Goal: Task Accomplishment & Management: Complete application form

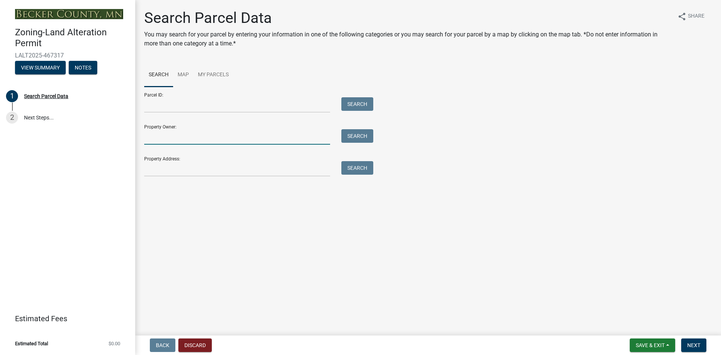
click at [281, 137] on input "Property Owner:" at bounding box center [237, 136] width 186 height 15
click at [305, 164] on input "Property Address:" at bounding box center [237, 168] width 186 height 15
click at [200, 168] on input "Property Address:" at bounding box center [237, 168] width 186 height 15
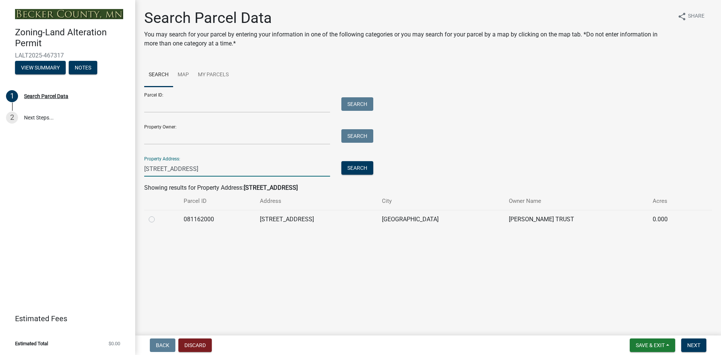
type input "[STREET_ADDRESS]"
click at [158, 215] on label at bounding box center [158, 215] width 0 height 0
click at [158, 220] on input "radio" at bounding box center [160, 217] width 5 height 5
radio input "true"
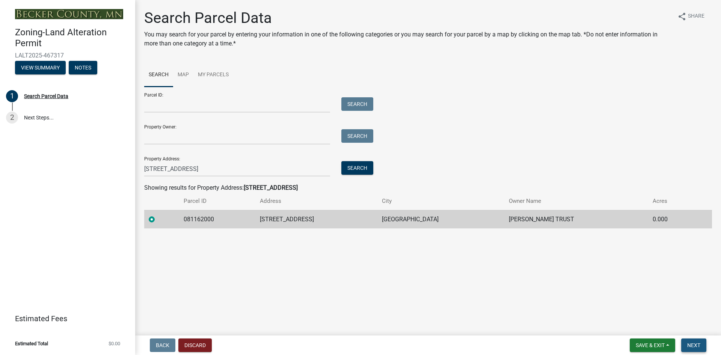
click at [697, 340] on button "Next" at bounding box center [693, 345] width 25 height 14
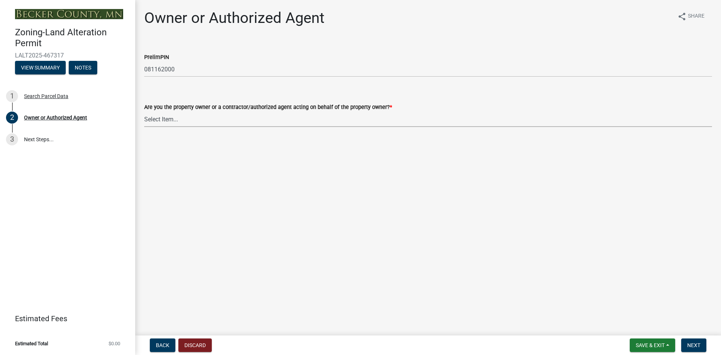
click at [276, 114] on select "Select Item... Property Owner Authorized Agent" at bounding box center [428, 119] width 568 height 15
click at [144, 112] on select "Select Item... Property Owner Authorized Agent" at bounding box center [428, 119] width 568 height 15
select select "4efd353e-d323-410a-8a7d-c8ce5c92be7a"
click at [698, 342] on span "Next" at bounding box center [693, 345] width 13 height 6
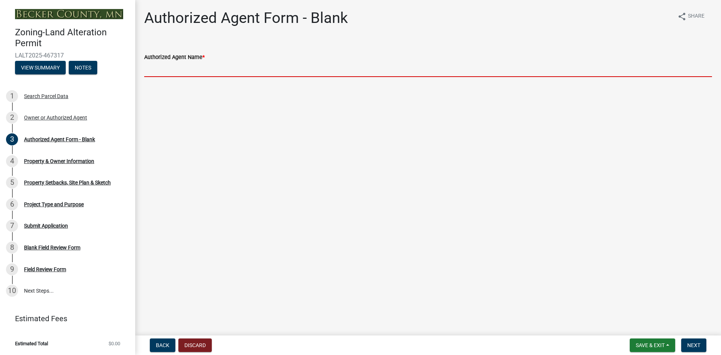
click at [172, 70] on input "Authorized Agent Name *" at bounding box center [428, 69] width 568 height 15
type input "[PERSON_NAME] Yard Care and Construction"
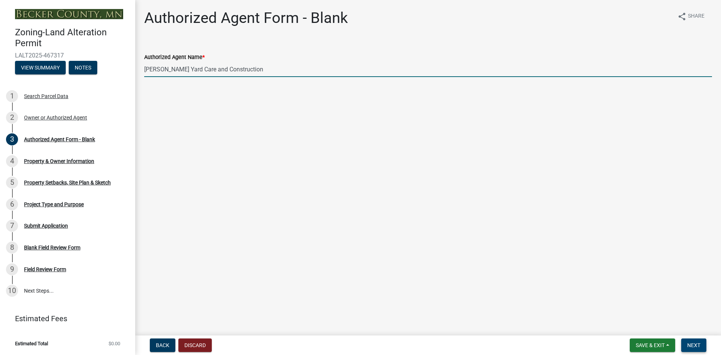
click at [693, 344] on span "Next" at bounding box center [693, 345] width 13 height 6
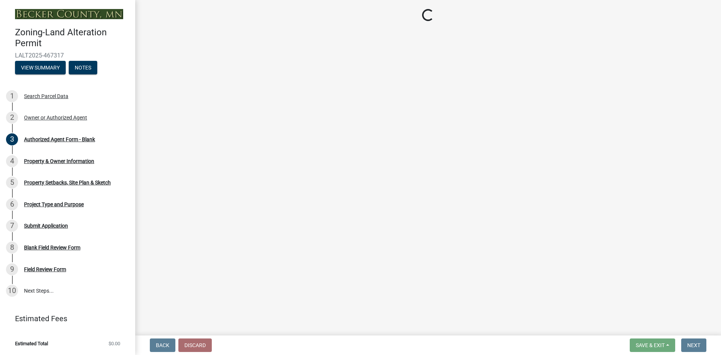
select select "5f41a604-8b91-453d-8de3-98cc9e8acc9b"
select select "1f98c670-5060-4342-b3e9-a36a94991d44"
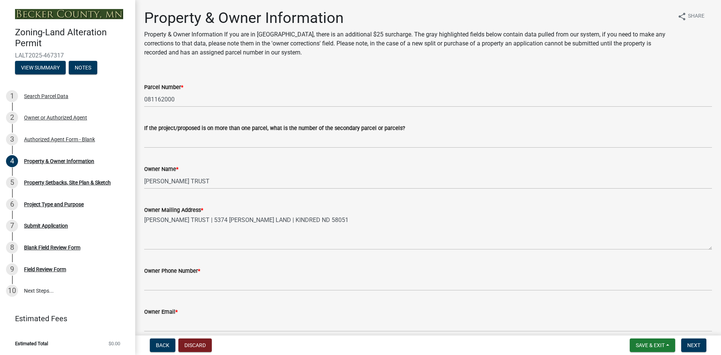
scroll to position [38, 0]
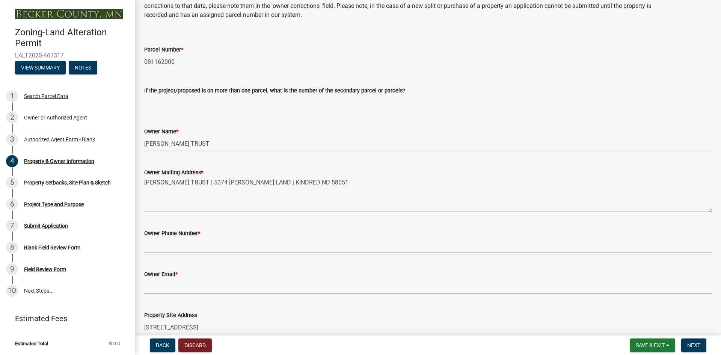
click at [255, 259] on wm-data-entity-input "Owner Phone Number *" at bounding box center [428, 238] width 568 height 41
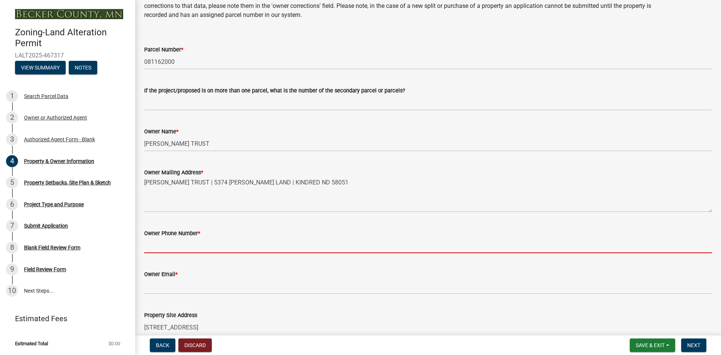
click at [263, 242] on input "Owner Phone Number *" at bounding box center [428, 245] width 568 height 15
click at [183, 246] on input "Owner Phone Number *" at bounding box center [428, 245] width 568 height 15
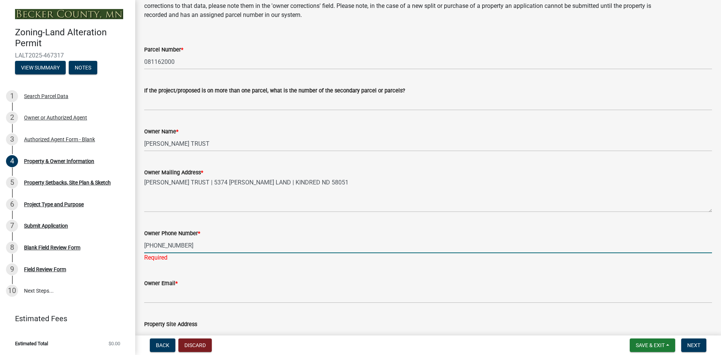
type input "[PHONE_NUMBER]"
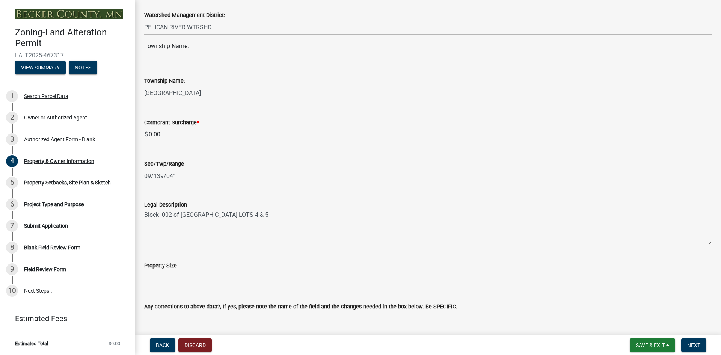
scroll to position [488, 0]
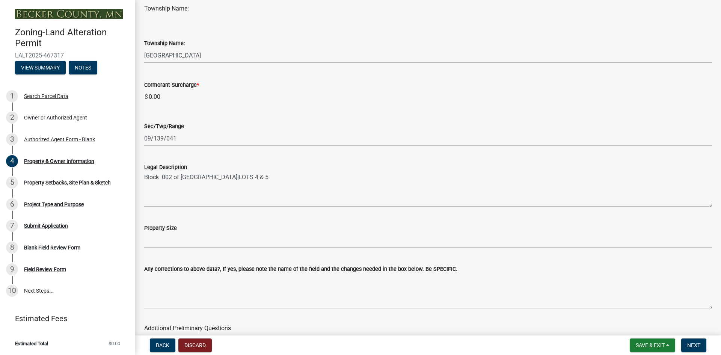
type input "[EMAIL_ADDRESS][DOMAIN_NAME]"
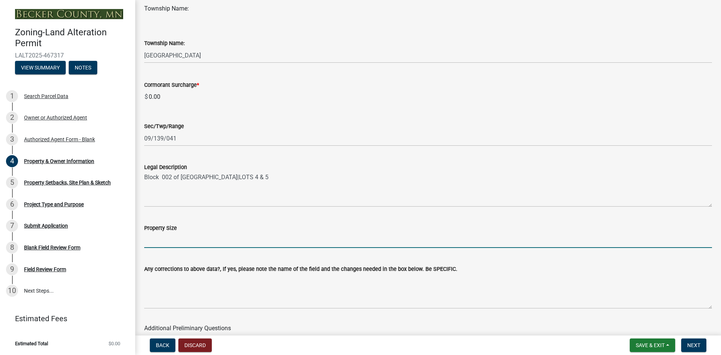
click at [267, 242] on input "Property Size" at bounding box center [428, 240] width 568 height 15
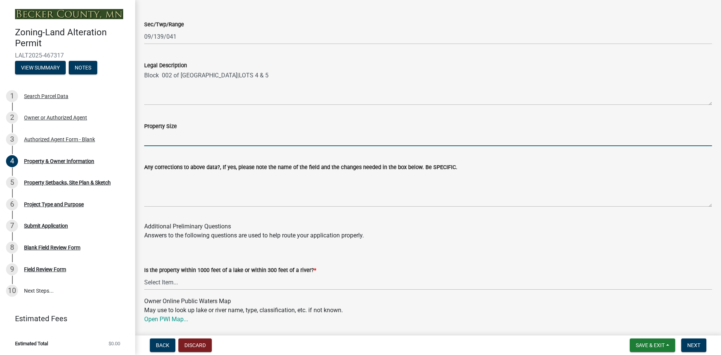
scroll to position [601, 0]
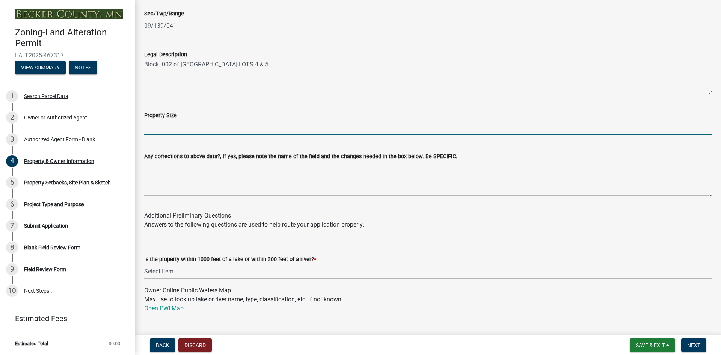
click at [239, 270] on select "Select Item... Yes No" at bounding box center [428, 271] width 568 height 15
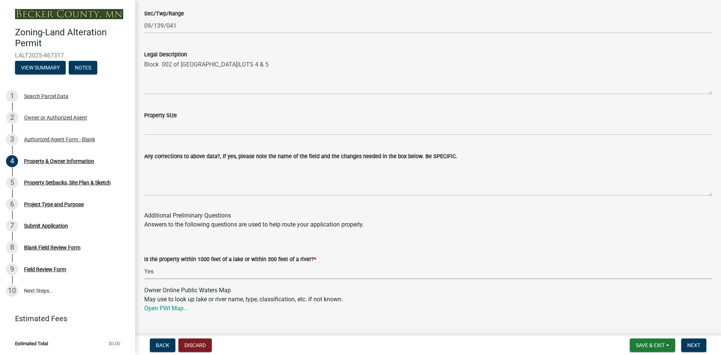
click at [144, 264] on select "Select Item... Yes No" at bounding box center [428, 271] width 568 height 15
select select "d4d80fd2-4592-4b42-b162-92c6ae87a66c"
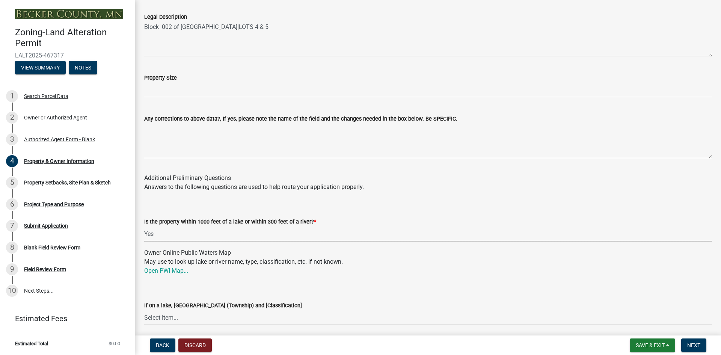
scroll to position [676, 0]
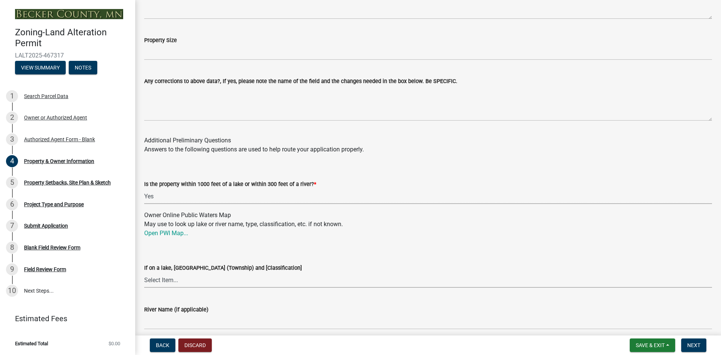
click at [237, 281] on select "Select Item... [GEOGRAPHIC_DATA] is not listed below [GEOGRAPHIC_DATA] ([GEOGRA…" at bounding box center [428, 279] width 568 height 15
click at [238, 278] on select "Select Item... [GEOGRAPHIC_DATA] is not listed below [GEOGRAPHIC_DATA] ([GEOGRA…" at bounding box center [428, 279] width 568 height 15
click at [144, 272] on select "Select Item... [GEOGRAPHIC_DATA] is not listed below [GEOGRAPHIC_DATA] ([GEOGRA…" at bounding box center [428, 279] width 568 height 15
select select "dc4f5ea1-89af-47bb-9e4c-d309aedfa7a7"
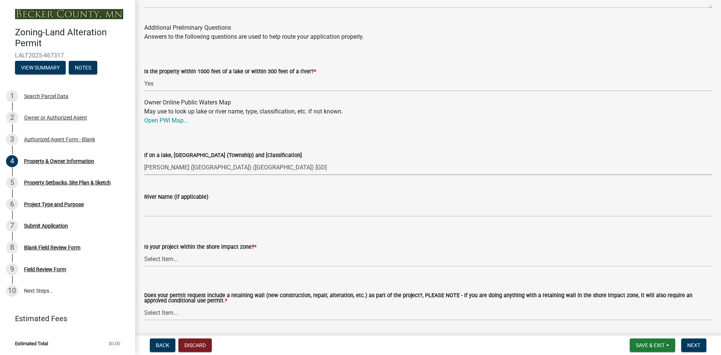
scroll to position [813, 0]
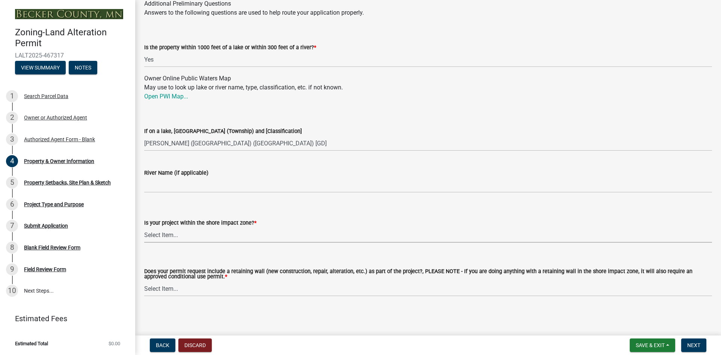
click at [207, 236] on select "Select Item... No: I am outside of the shore impact zone for a lake or river. Y…" at bounding box center [428, 234] width 568 height 15
click at [144, 227] on select "Select Item... No: I am outside of the shore impact zone for a lake or river. Y…" at bounding box center [428, 234] width 568 height 15
select select "9bed9849-1b0f-4e84-b268-e11c65586756"
click at [261, 287] on select "Select Item... Yes No" at bounding box center [428, 288] width 568 height 15
click at [144, 281] on select "Select Item... Yes No" at bounding box center [428, 288] width 568 height 15
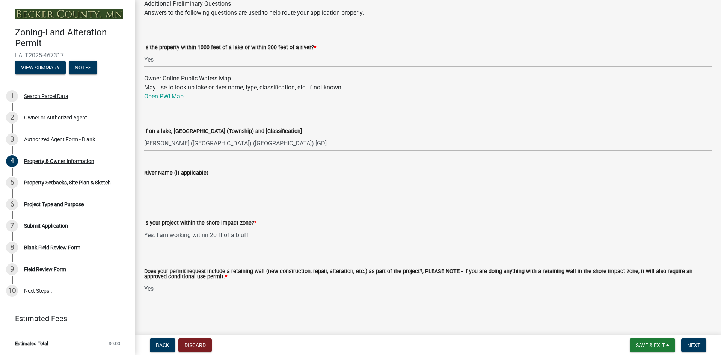
select select "502f27c8-179a-4c91-aa53-e9b5c4c51629"
click at [696, 346] on span "Next" at bounding box center [693, 345] width 13 height 6
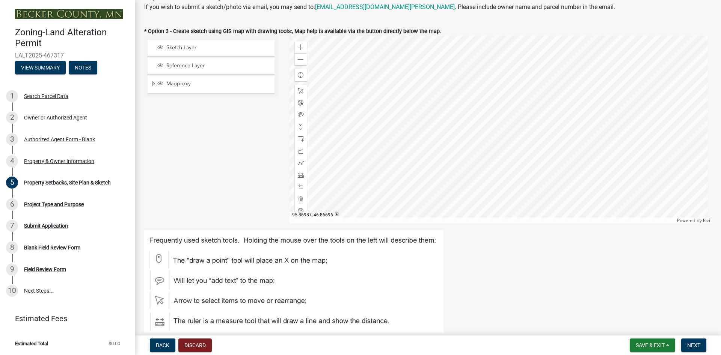
scroll to position [150, 0]
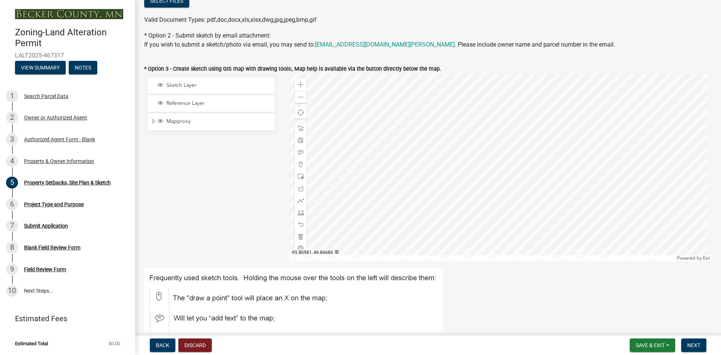
click at [590, 211] on div at bounding box center [500, 167] width 423 height 188
click at [588, 197] on div at bounding box center [500, 167] width 423 height 188
click at [586, 165] on div at bounding box center [500, 167] width 423 height 188
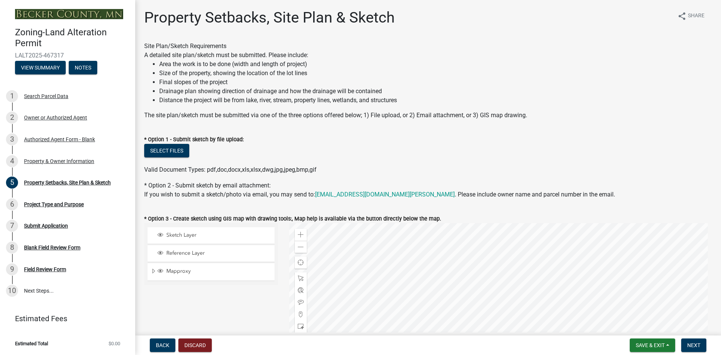
scroll to position [0, 0]
click at [157, 149] on button "Select files" at bounding box center [166, 151] width 45 height 14
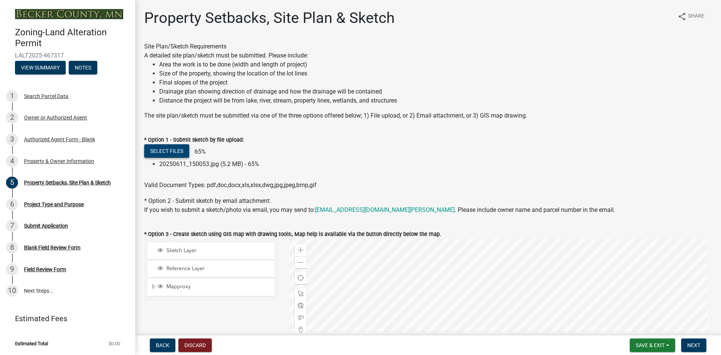
click at [171, 149] on button "Select files" at bounding box center [166, 151] width 45 height 14
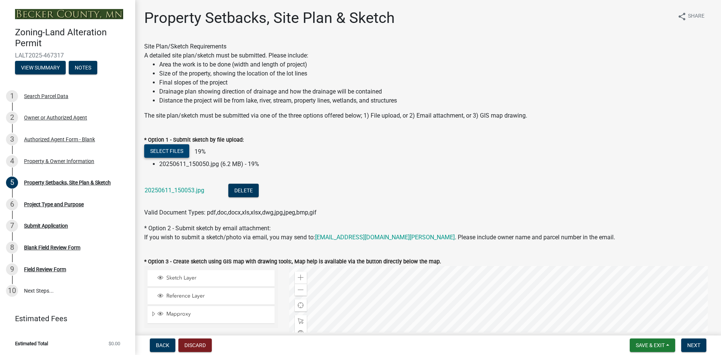
click at [161, 147] on button "Select files" at bounding box center [166, 151] width 45 height 14
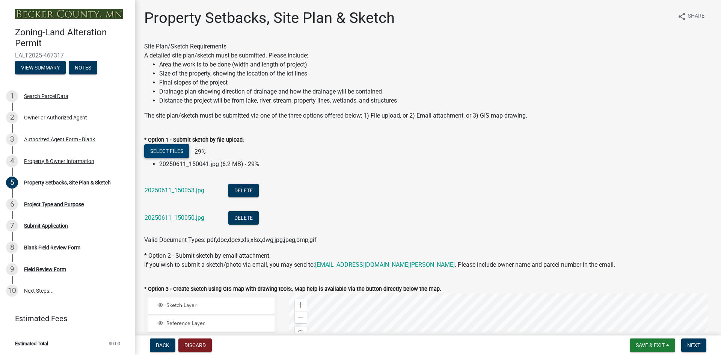
click at [174, 148] on button "Select files" at bounding box center [166, 151] width 45 height 14
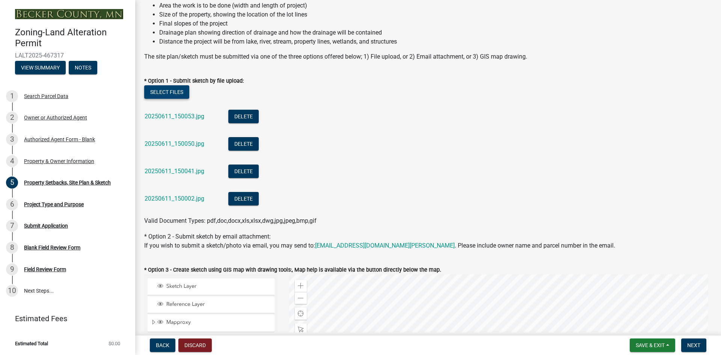
scroll to position [75, 0]
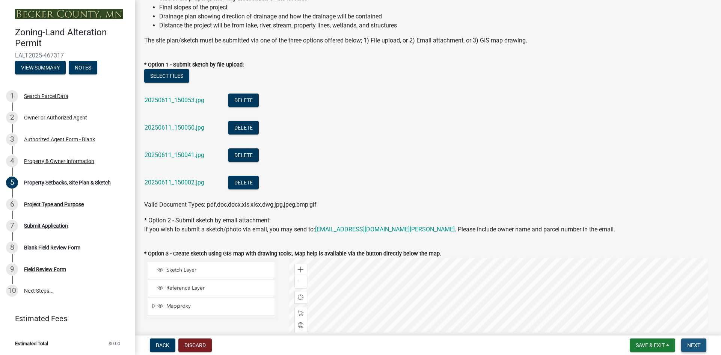
click at [695, 346] on span "Next" at bounding box center [693, 345] width 13 height 6
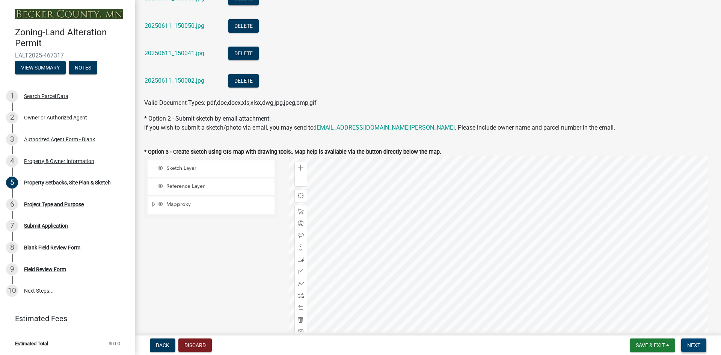
scroll to position [188, 0]
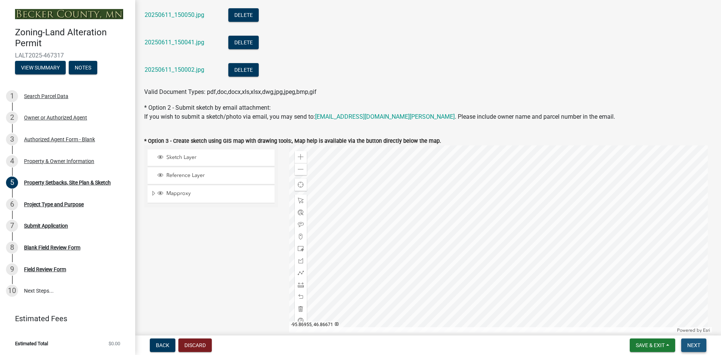
click at [698, 347] on span "Next" at bounding box center [693, 345] width 13 height 6
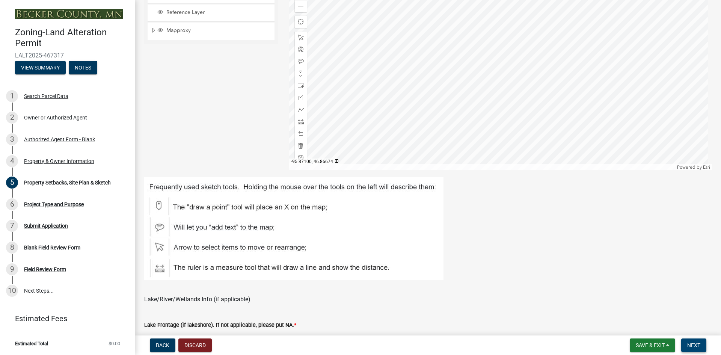
scroll to position [488, 0]
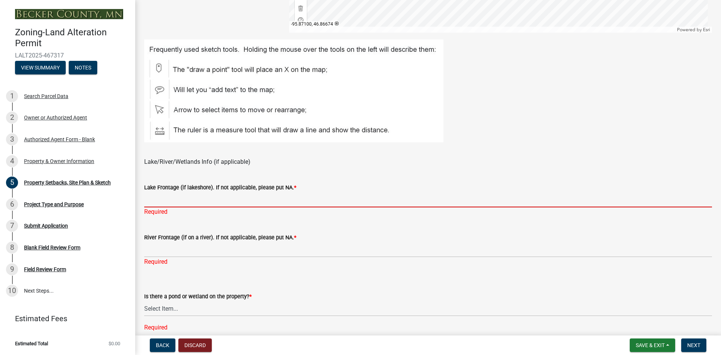
click at [217, 199] on input "Lake Frontage (if lakeshore). If not applicable, please put NA. *" at bounding box center [428, 199] width 568 height 15
type input "Lake frontage"
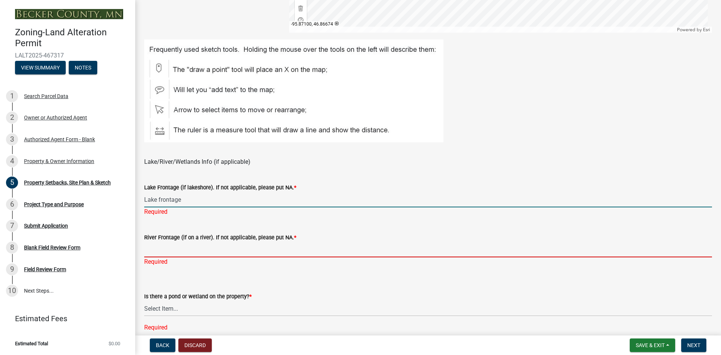
click at [204, 250] on div "River Frontage (if on a river). If not applicable, please put NA. * Required" at bounding box center [428, 244] width 568 height 44
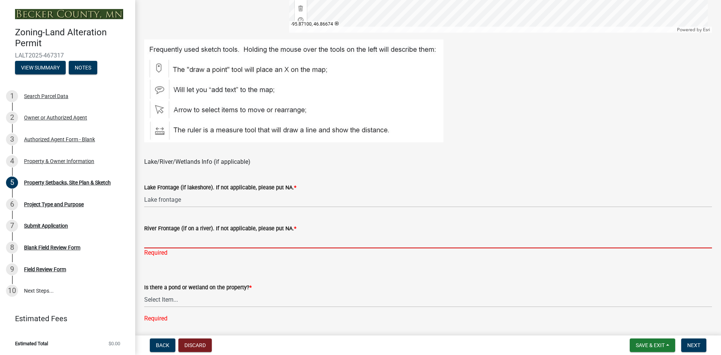
type input "NA"
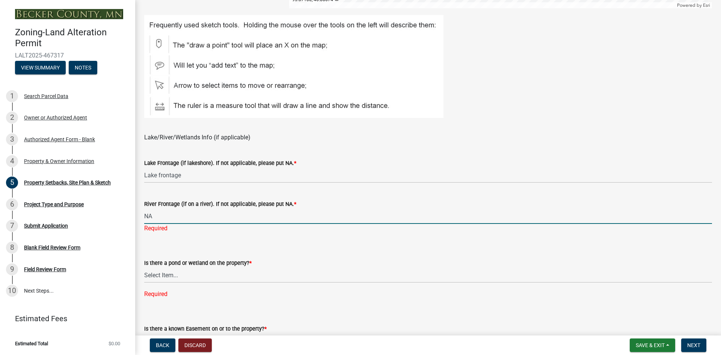
scroll to position [526, 0]
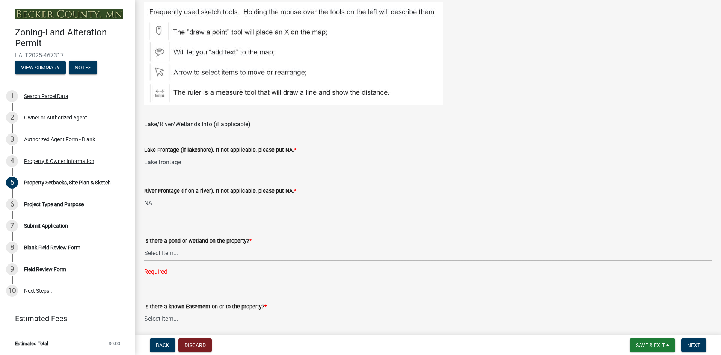
click at [206, 259] on select "Select Item... Yes No" at bounding box center [428, 252] width 568 height 15
click at [144, 245] on select "Select Item... Yes No" at bounding box center [428, 252] width 568 height 15
select select "023fca83-4df2-42b9-94ed-3498437255e1"
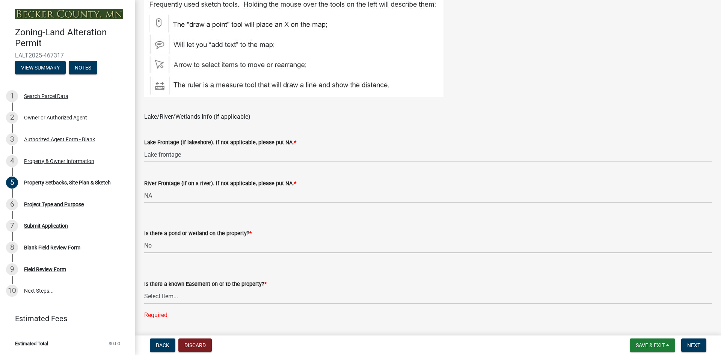
scroll to position [556, 0]
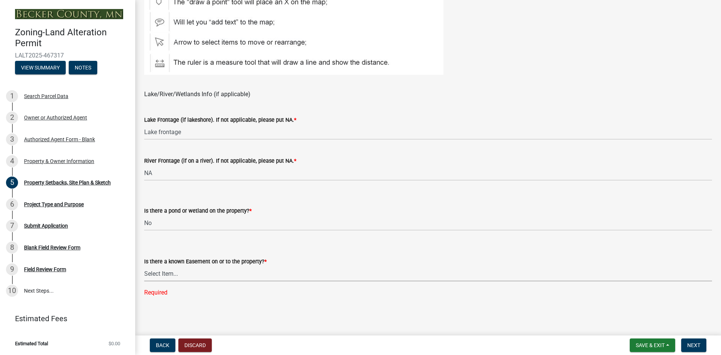
click at [210, 275] on select "Select Item... Yes No" at bounding box center [428, 273] width 568 height 15
click at [144, 281] on select "Select Item... Yes No" at bounding box center [428, 273] width 568 height 15
select select "84ece663-5328-4739-b2f5-2b1393f0600c"
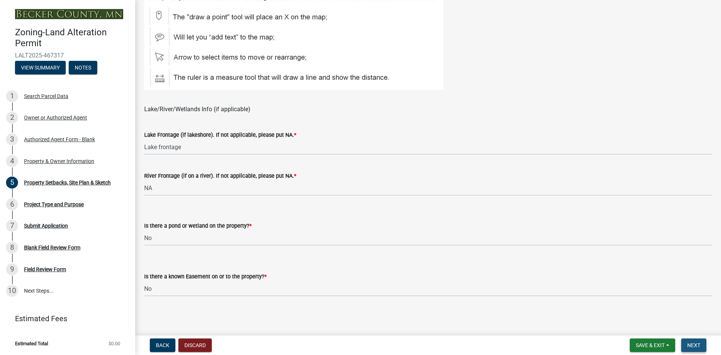
click at [693, 349] on button "Next" at bounding box center [693, 345] width 25 height 14
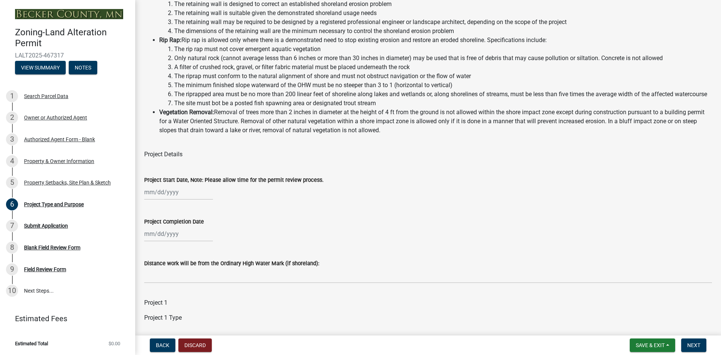
scroll to position [113, 0]
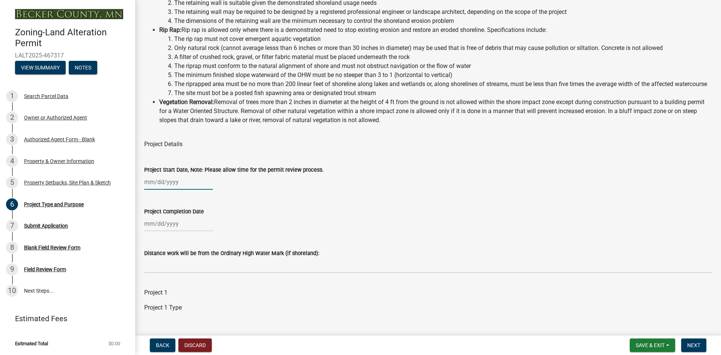
click at [162, 190] on div at bounding box center [178, 181] width 69 height 15
select select "8"
select select "2025"
click at [189, 288] on div "4" at bounding box center [188, 282] width 12 height 12
type input "[DATE]"
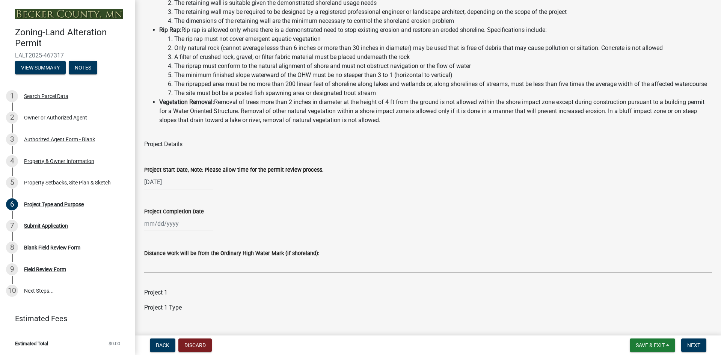
select select "8"
select select "2025"
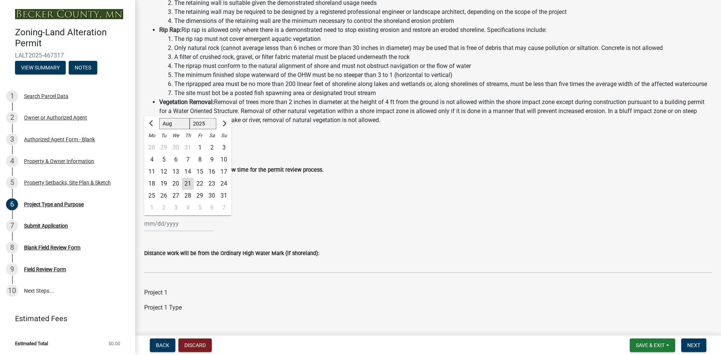
click at [186, 231] on div "[PERSON_NAME] Feb Mar Apr [PERSON_NAME][DATE] Oct Nov [DATE] 1526 1527 1528 152…" at bounding box center [178, 223] width 69 height 15
click at [224, 126] on span "Next month" at bounding box center [224, 124] width 6 height 6
select select "9"
click at [177, 178] on div "17" at bounding box center [176, 172] width 12 height 12
type input "[DATE]"
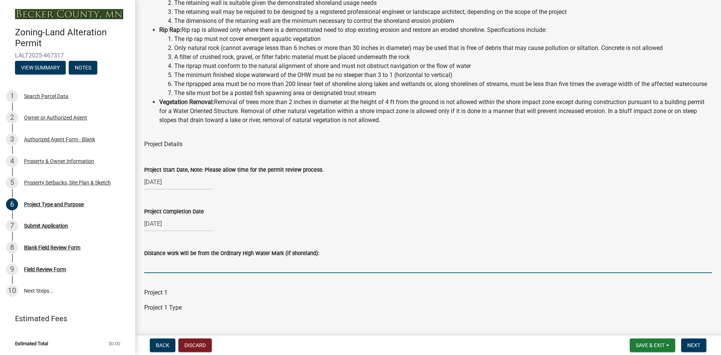
click at [189, 273] on input "Distance work will be from the Ordinary High Water Mark (if shoreland):" at bounding box center [428, 265] width 568 height 15
type input "15"
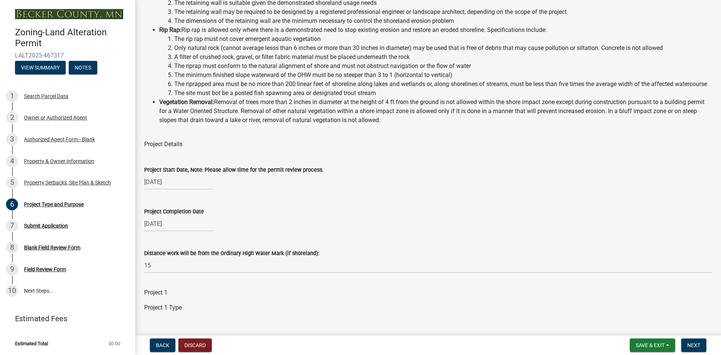
click at [217, 297] on div "Project 1" at bounding box center [428, 292] width 568 height 9
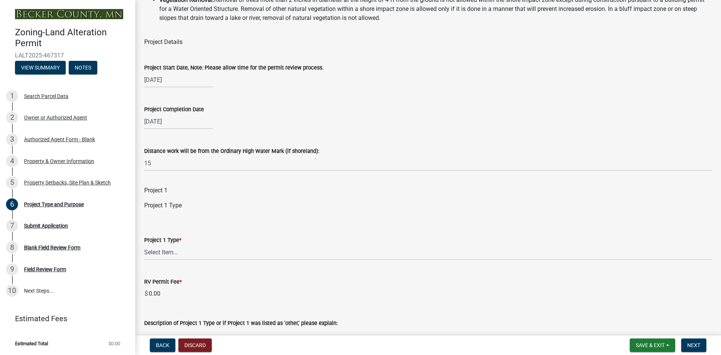
scroll to position [225, 0]
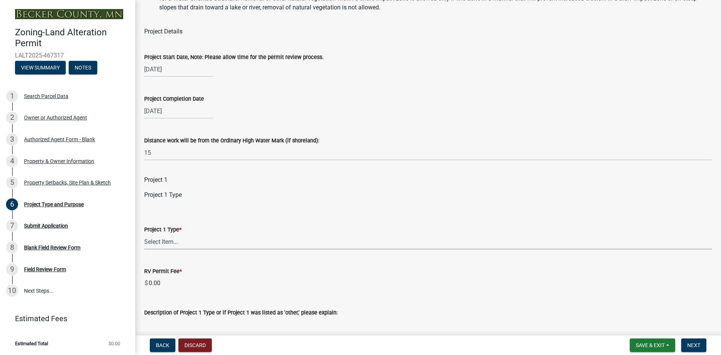
click at [218, 248] on select "Select Item... Beach Sand Blanket (installation, repair, or replacement) Fill O…" at bounding box center [428, 241] width 568 height 15
click at [144, 243] on select "Select Item... Beach Sand Blanket (installation, repair, or replacement) Fill O…" at bounding box center [428, 241] width 568 height 15
select select "b4264a6f-2953-43c7-8ea4-b1fbf8df3fde"
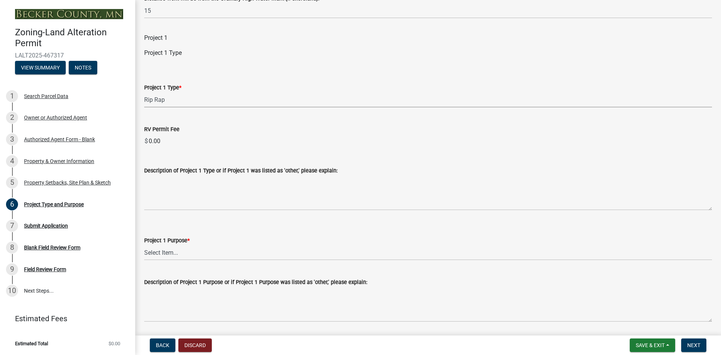
scroll to position [413, 0]
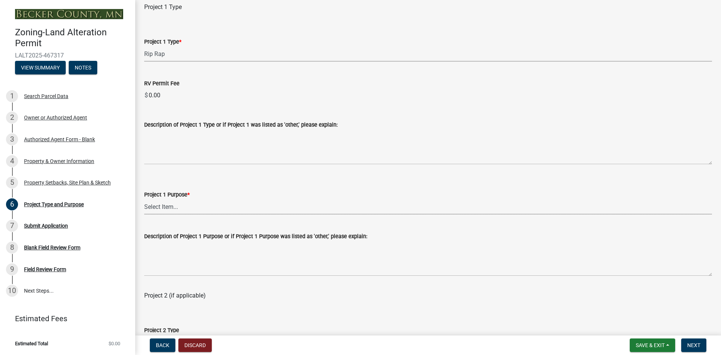
click at [211, 214] on select "Select Item... Beach Sand Blanket Clear Land Driveway or Road Elevate Building …" at bounding box center [428, 206] width 568 height 15
click at [144, 208] on select "Select Item... Beach Sand Blanket Clear Land Driveway or Road Elevate Building …" at bounding box center [428, 206] width 568 height 15
select select "01399c93-f3af-4409-b115-658e1b2bda8f"
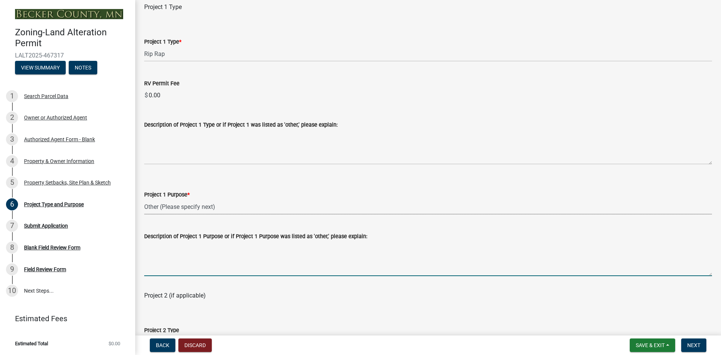
click at [221, 276] on textarea "Description of Project 1 Purpose or if Project 1 Purpose was listed as 'other,'…" at bounding box center [428, 258] width 568 height 35
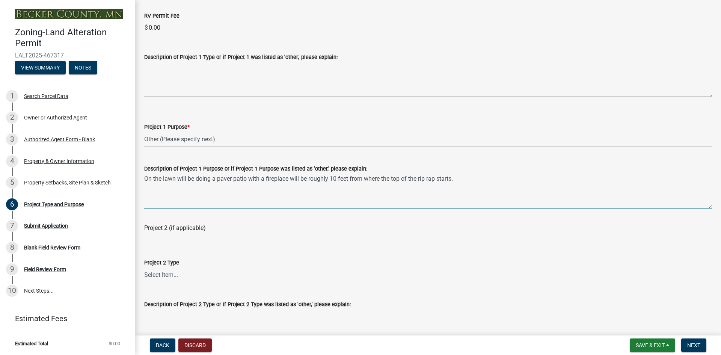
scroll to position [488, 0]
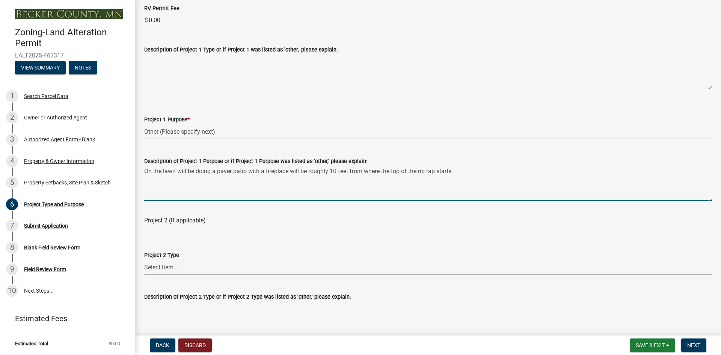
click at [254, 274] on select "Select Item... Beach Sand Blanket (installation, repair, or replacement) Fill O…" at bounding box center [428, 267] width 568 height 15
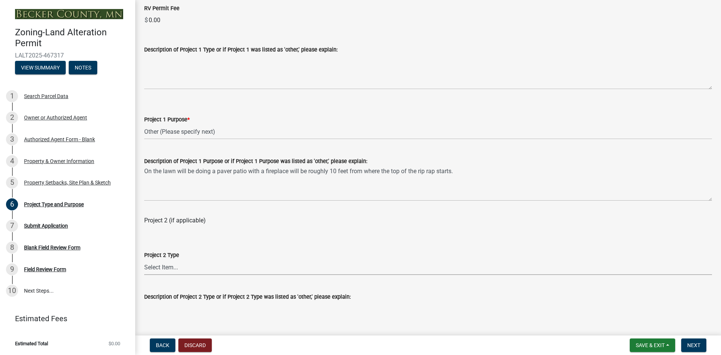
click at [518, 156] on div "Description of Project 1 Purpose or if Project 1 Purpose was listed as 'other,'…" at bounding box center [428, 173] width 568 height 55
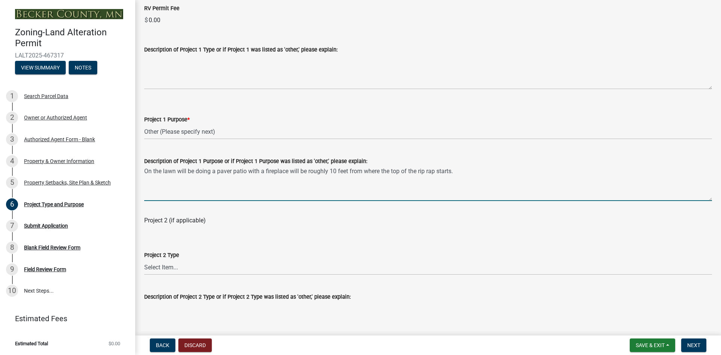
click at [481, 183] on textarea "On the lawn will be doing a paver patio with a fireplace will be roughly 10 fee…" at bounding box center [428, 183] width 568 height 35
type textarea "On the lawn will be doing a paver patio with a fireplace will be roughly 10 fee…"
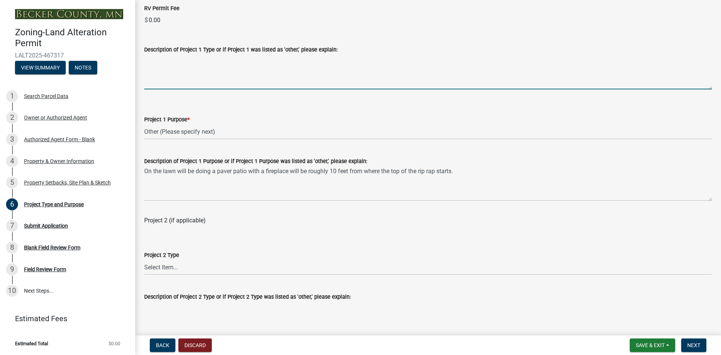
click at [186, 71] on textarea "Description of Project 1 Type or if Project 1 was listed as 'other,' please exp…" at bounding box center [428, 71] width 568 height 35
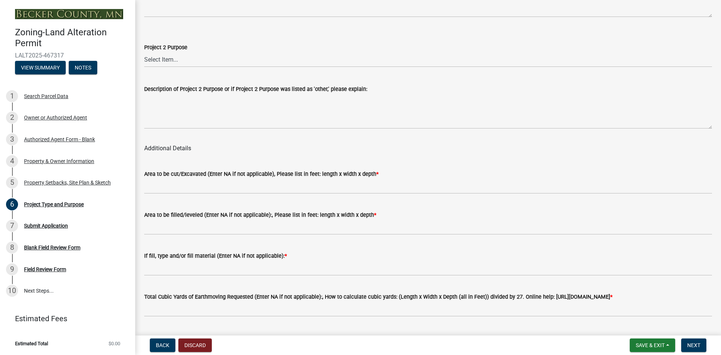
scroll to position [826, 0]
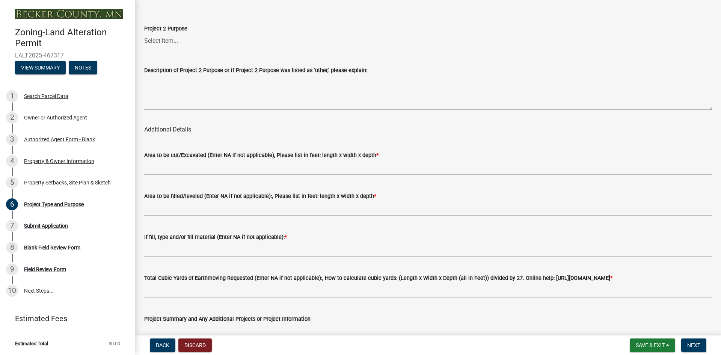
type textarea "Will be removing the wooden beams that are on top of the rip rap and replacing …"
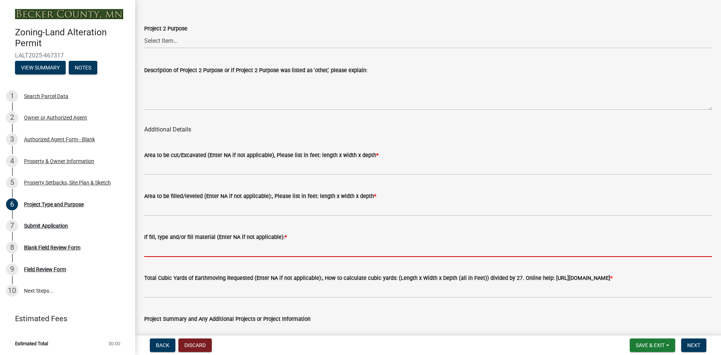
drag, startPoint x: 237, startPoint y: 260, endPoint x: 232, endPoint y: 261, distance: 5.6
click at [232, 257] on input "If fill, type and/or fill material (Enter NA if not applicable): *" at bounding box center [428, 249] width 568 height 15
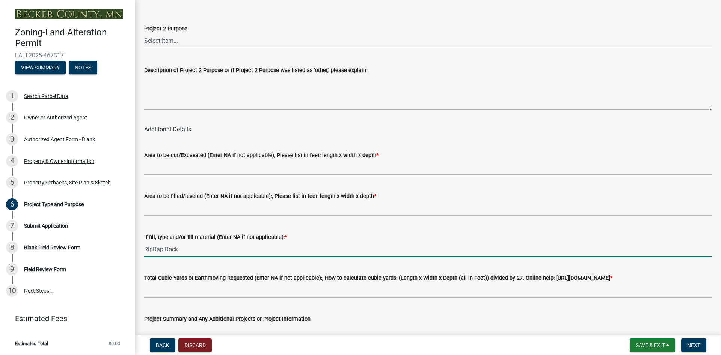
type input "RipRap Rock"
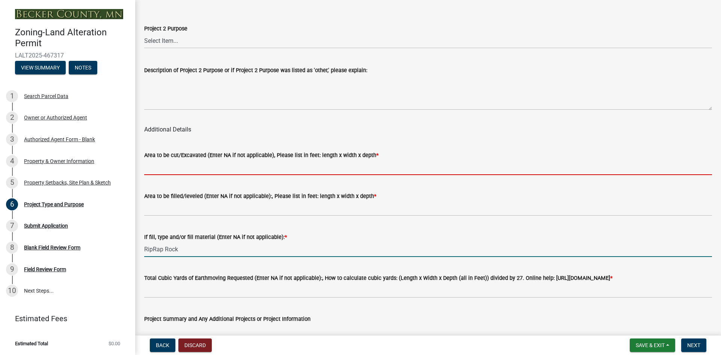
click at [230, 175] on input "Area to be cut/Excavated (Enter NA if not applicable), Please list in feet: len…" at bounding box center [428, 167] width 568 height 15
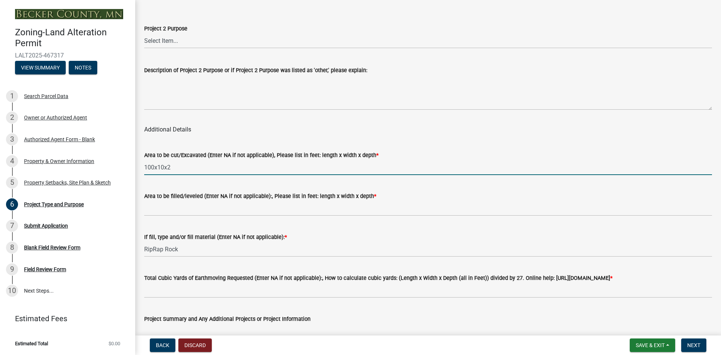
type input "100x10x2"
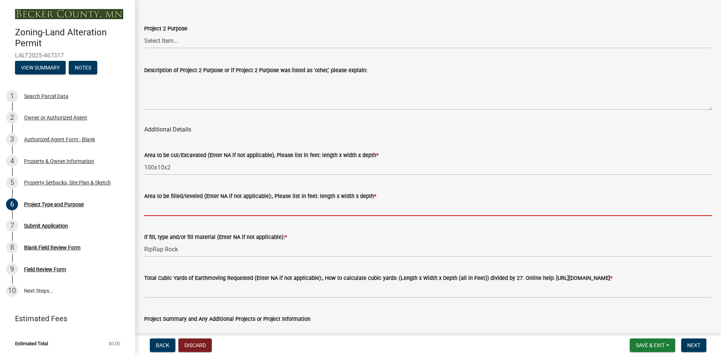
click at [209, 212] on input "Area to be filled/leveled (Enter NA if not applicable):, Please list in feet: l…" at bounding box center [428, 208] width 568 height 15
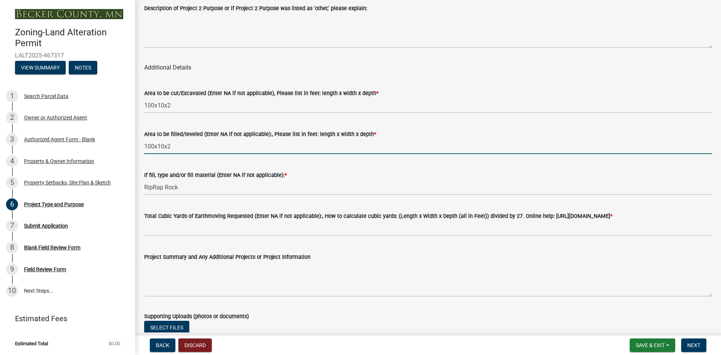
scroll to position [902, 0]
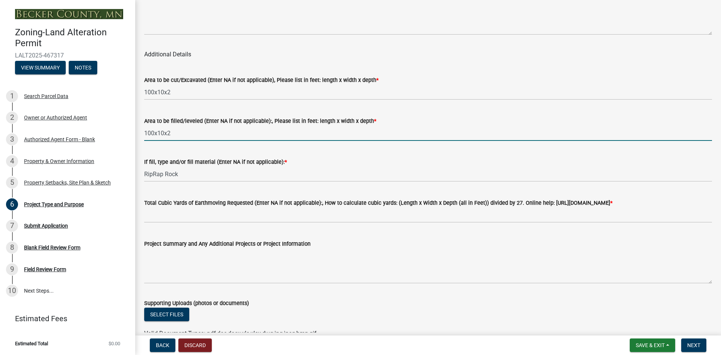
type input "100x10x2"
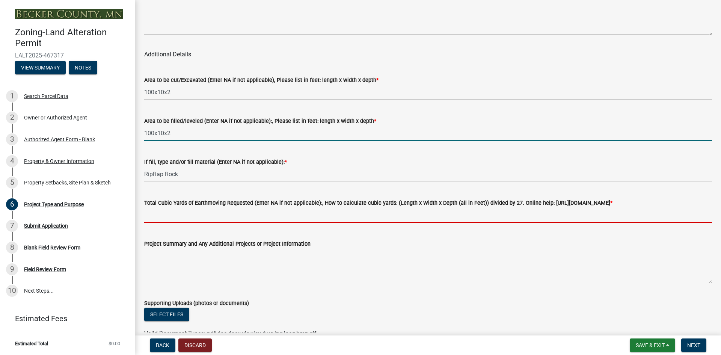
click at [198, 220] on input "Total Cubic Yards of Earthmoving Requested (Enter NA if not applicable):, How t…" at bounding box center [428, 214] width 568 height 15
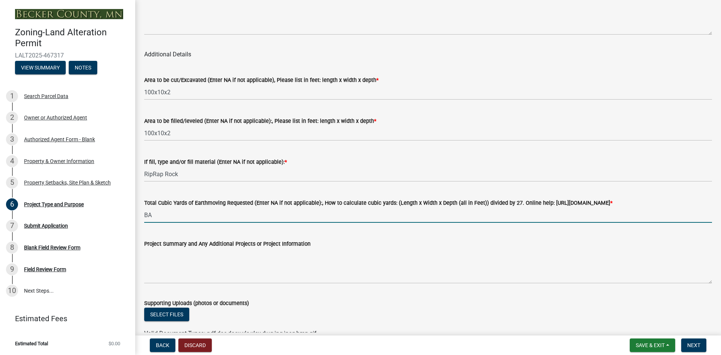
type input "B"
type input "NA"
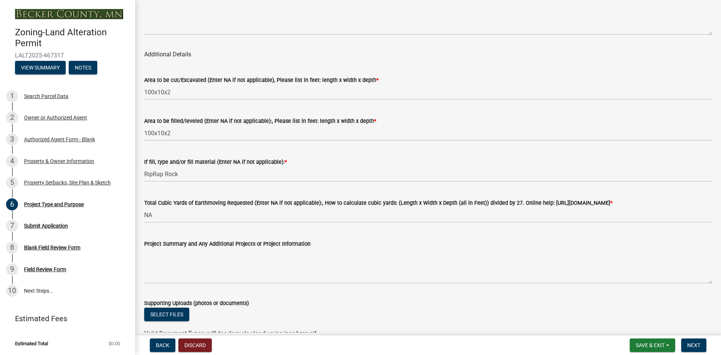
click at [372, 248] on div "Project Summary and Any Additional Projects or Project Information" at bounding box center [428, 243] width 568 height 9
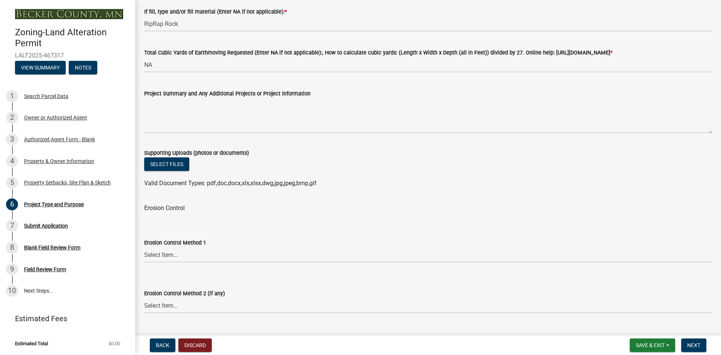
scroll to position [1089, 0]
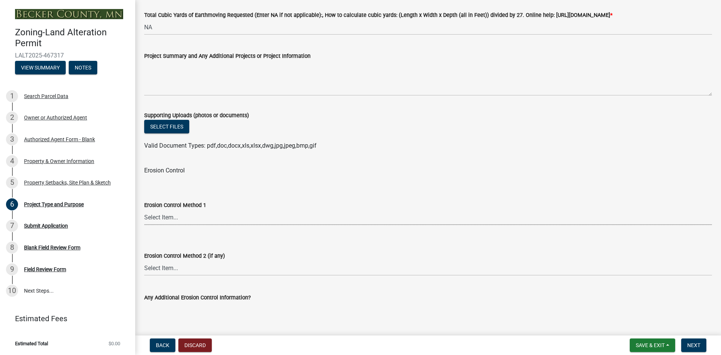
click at [224, 225] on select "Select Item... Sod Seed Only Mulch Only Stake-Sod Seed & Mulch Other (Please sp…" at bounding box center [428, 217] width 568 height 15
click at [272, 210] on div "Erosion Control Method 1" at bounding box center [428, 205] width 568 height 9
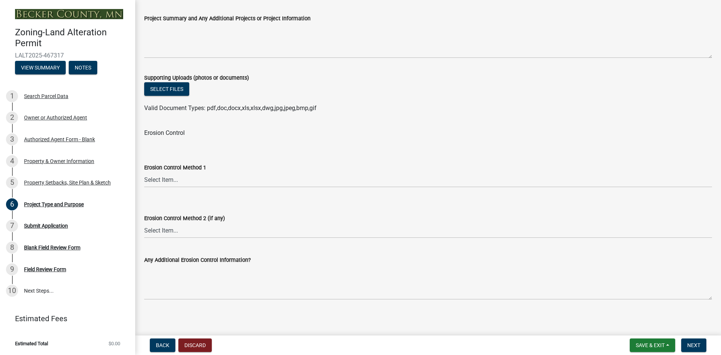
scroll to position [1139, 0]
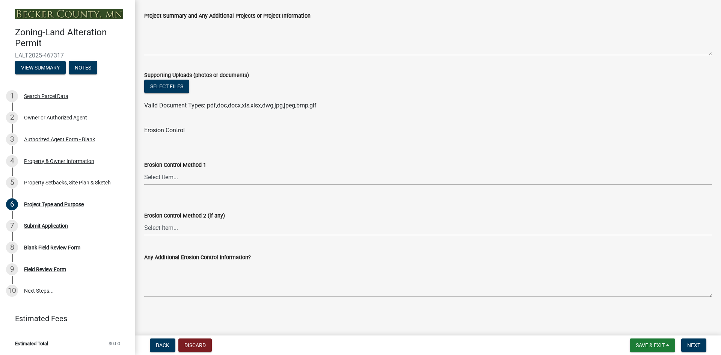
drag, startPoint x: 248, startPoint y: 174, endPoint x: 247, endPoint y: 184, distance: 9.8
click at [249, 175] on select "Select Item... Sod Seed Only Mulch Only Stake-Sod Seed & Mulch Other (Please sp…" at bounding box center [428, 176] width 568 height 15
click at [144, 169] on select "Select Item... Sod Seed Only Mulch Only Stake-Sod Seed & Mulch Other (Please sp…" at bounding box center [428, 176] width 568 height 15
select select "c4ff50e9-d941-459d-94c8-de1c9029ab7f"
click at [238, 203] on form "Erosion Control Method 2 (if any) Select Item... No Additional Methods Sod Seed…" at bounding box center [428, 218] width 568 height 33
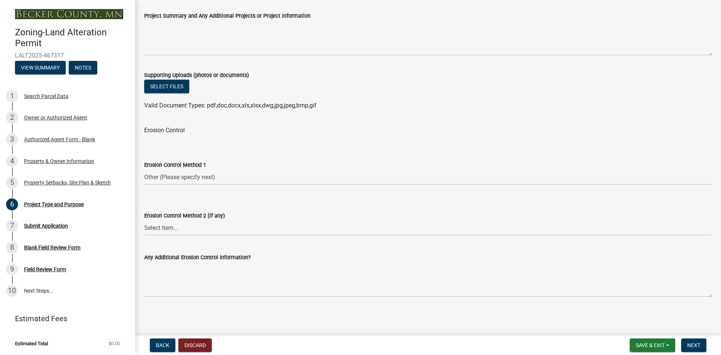
drag, startPoint x: 238, startPoint y: 202, endPoint x: 230, endPoint y: 225, distance: 24.0
click at [238, 203] on form "Erosion Control Method 2 (if any) Select Item... No Additional Methods Sod Seed…" at bounding box center [428, 218] width 568 height 33
click at [232, 262] on form "Any Additional Erosion Control Information?" at bounding box center [428, 275] width 568 height 44
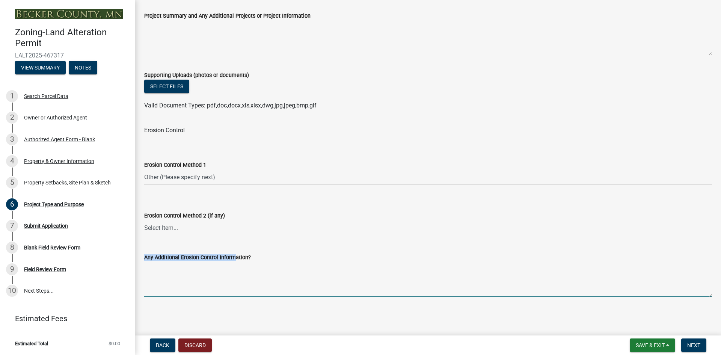
click at [229, 269] on textarea "Any Additional Erosion Control Information?" at bounding box center [428, 279] width 568 height 35
click at [169, 196] on div "Erosion Control Method 2 (if any) Select Item... No Additional Methods Sod Seed…" at bounding box center [428, 214] width 568 height 44
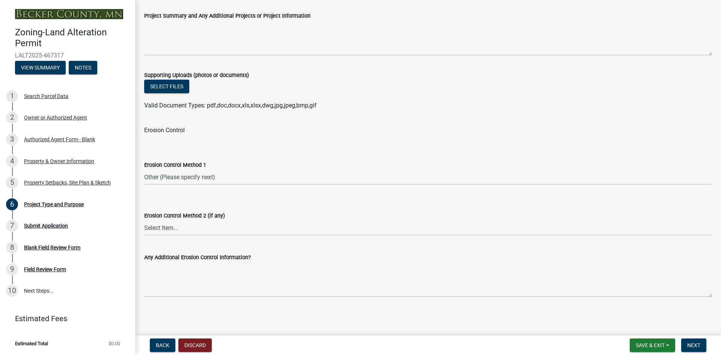
click at [169, 194] on div "Erosion Control Method 2 (if any) Select Item... No Additional Methods Sod Seed…" at bounding box center [428, 214] width 568 height 44
click at [260, 177] on select "Select Item... Sod Seed Only Mulch Only Stake-Sod Seed & Mulch Other (Please sp…" at bounding box center [428, 176] width 568 height 15
click at [144, 169] on select "Select Item... Sod Seed Only Mulch Only Stake-Sod Seed & Mulch Other (Please sp…" at bounding box center [428, 176] width 568 height 15
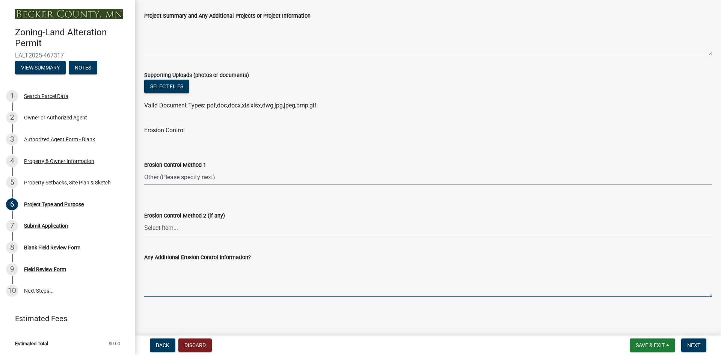
click at [234, 274] on textarea "Any Additional Erosion Control Information?" at bounding box center [428, 279] width 568 height 35
type textarea "Redoing rip rap."
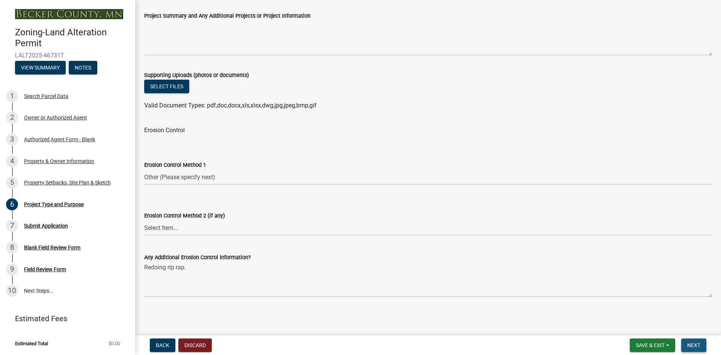
click at [684, 346] on button "Next" at bounding box center [693, 345] width 25 height 14
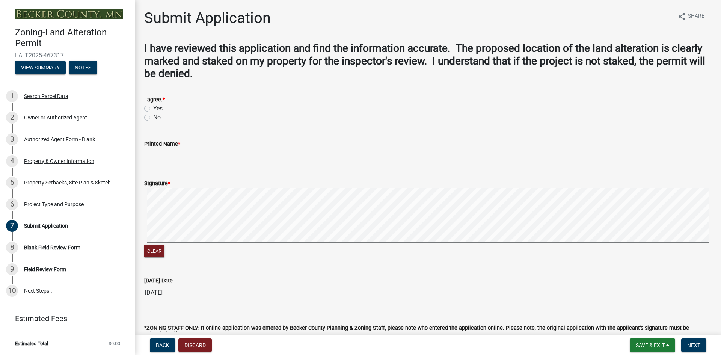
click at [153, 107] on label "Yes" at bounding box center [157, 108] width 9 height 9
click at [153, 107] on input "Yes" at bounding box center [155, 106] width 5 height 5
radio input "true"
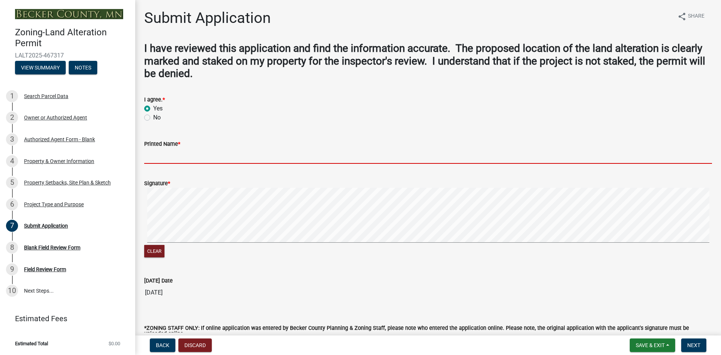
click at [177, 157] on input "Printed Name *" at bounding box center [428, 155] width 568 height 15
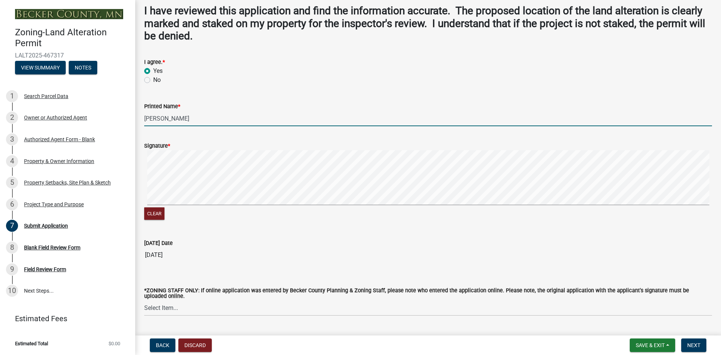
scroll to position [57, 0]
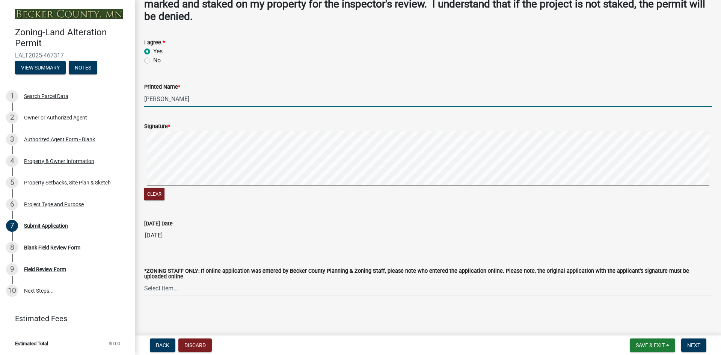
type input "[PERSON_NAME]"
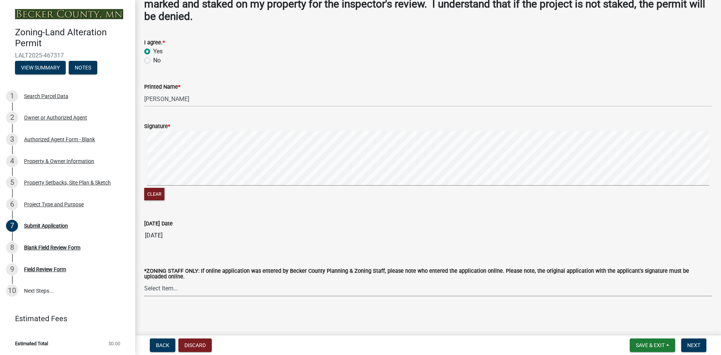
click at [237, 289] on select "Select Item... [PERSON_NAME] [PERSON_NAME] [PERSON_NAME] [PERSON_NAME] [PERSON_…" at bounding box center [428, 288] width 568 height 15
click at [144, 281] on select "Select Item... [PERSON_NAME] [PERSON_NAME] [PERSON_NAME] [PERSON_NAME] [PERSON_…" at bounding box center [428, 288] width 568 height 15
click at [246, 288] on select "Select Item... [PERSON_NAME] [PERSON_NAME] [PERSON_NAME] [PERSON_NAME] [PERSON_…" at bounding box center [428, 288] width 568 height 15
click at [144, 281] on select "Select Item... [PERSON_NAME] [PERSON_NAME] [PERSON_NAME] [PERSON_NAME] [PERSON_…" at bounding box center [428, 288] width 568 height 15
click at [214, 288] on select "Select Item... [PERSON_NAME] [PERSON_NAME] [PERSON_NAME] [PERSON_NAME] [PERSON_…" at bounding box center [428, 288] width 568 height 15
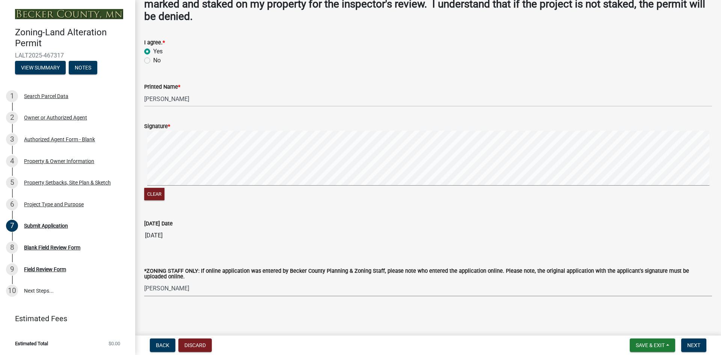
click at [229, 297] on wm-data-entity-input "*ZONING STAFF ONLY: If online application was entered by Becker County Planning…" at bounding box center [428, 276] width 568 height 54
click at [226, 289] on select "Select Item... [PERSON_NAME] [PERSON_NAME] [PERSON_NAME] [PERSON_NAME] [PERSON_…" at bounding box center [428, 288] width 568 height 15
click at [207, 305] on div "Submit Application share Share I have reviewed this application and find the in…" at bounding box center [428, 131] width 579 height 358
click at [183, 288] on select "Select Item... [PERSON_NAME] [PERSON_NAME] [PERSON_NAME] [PERSON_NAME] [PERSON_…" at bounding box center [428, 288] width 568 height 15
click at [191, 307] on div "Submit Application share Share I have reviewed this application and find the in…" at bounding box center [428, 131] width 579 height 358
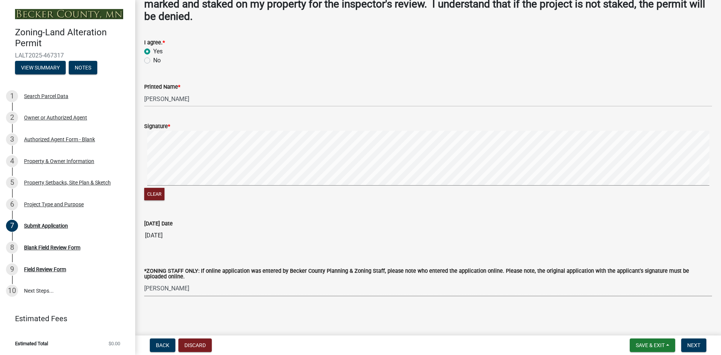
click at [233, 284] on select "Select Item... [PERSON_NAME] [PERSON_NAME] [PERSON_NAME] [PERSON_NAME] [PERSON_…" at bounding box center [428, 288] width 568 height 15
click at [144, 281] on select "Select Item... [PERSON_NAME] [PERSON_NAME] [PERSON_NAME] [PERSON_NAME] [PERSON_…" at bounding box center [428, 288] width 568 height 15
select select "6d17f53b-44fc-413b-9f07-df6366604a2b"
click at [315, 308] on div "Submit Application share Share I have reviewed this application and find the in…" at bounding box center [428, 131] width 579 height 358
click at [701, 345] on button "Next" at bounding box center [693, 345] width 25 height 14
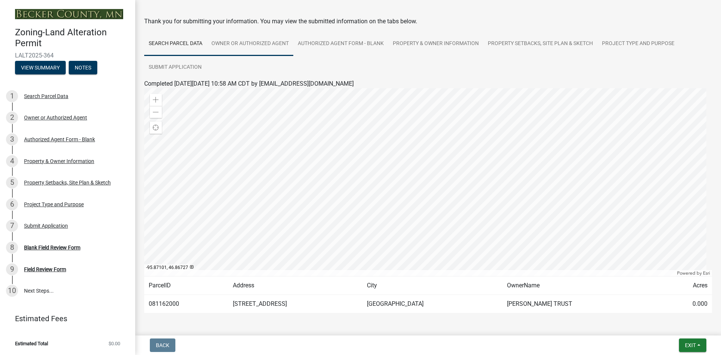
scroll to position [0, 0]
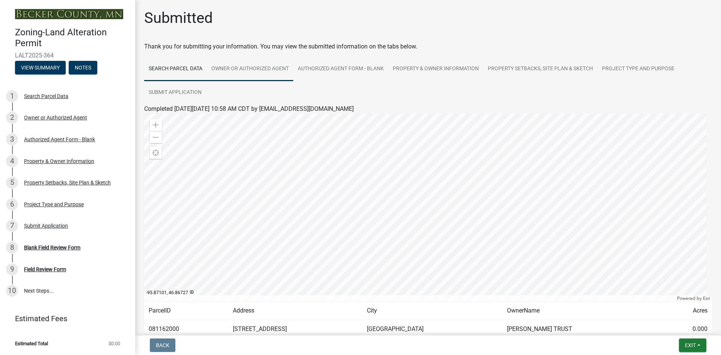
click at [241, 67] on link "Owner or Authorized Agent" at bounding box center [250, 69] width 86 height 24
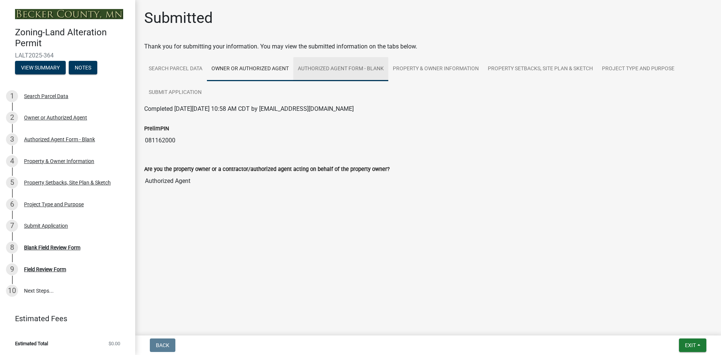
click at [357, 63] on link "Authorized Agent Form - Blank" at bounding box center [340, 69] width 95 height 24
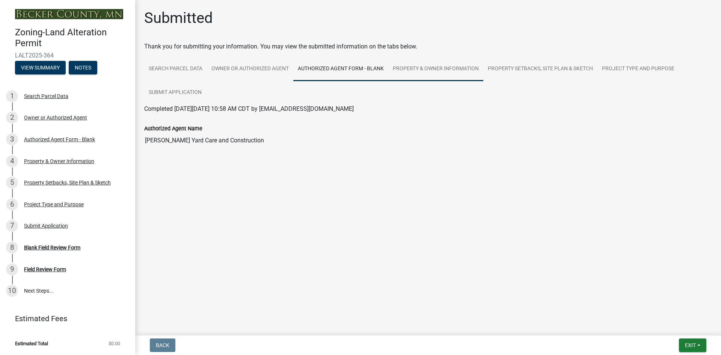
click at [470, 65] on link "Property & Owner Information" at bounding box center [435, 69] width 95 height 24
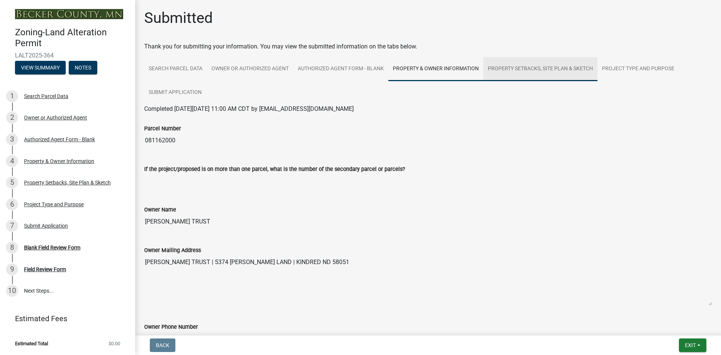
drag, startPoint x: 516, startPoint y: 69, endPoint x: 532, endPoint y: 69, distance: 15.8
click at [517, 69] on link "Property Setbacks, Site Plan & Sketch" at bounding box center [540, 69] width 114 height 24
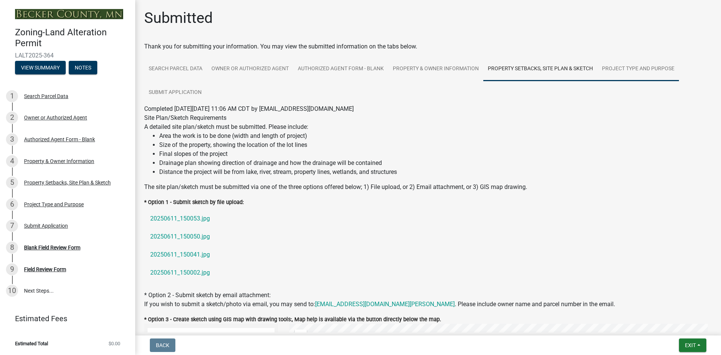
click at [621, 68] on link "Project Type and Purpose" at bounding box center [639, 69] width 82 height 24
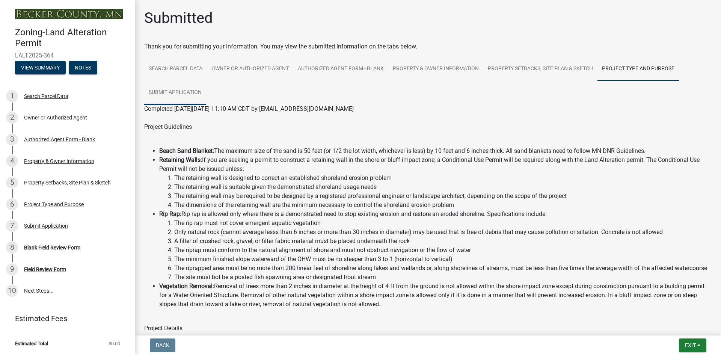
click at [176, 92] on link "Submit Application" at bounding box center [175, 93] width 62 height 24
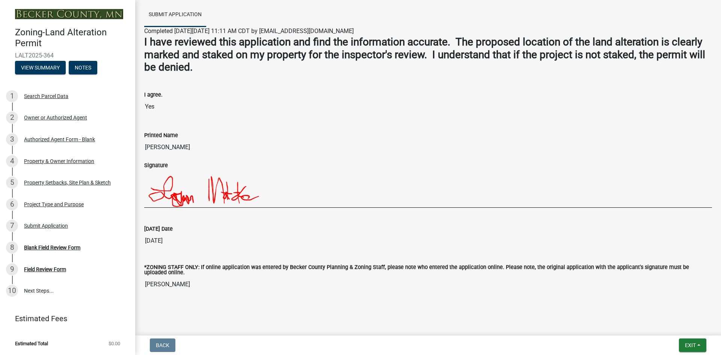
scroll to position [82, 0]
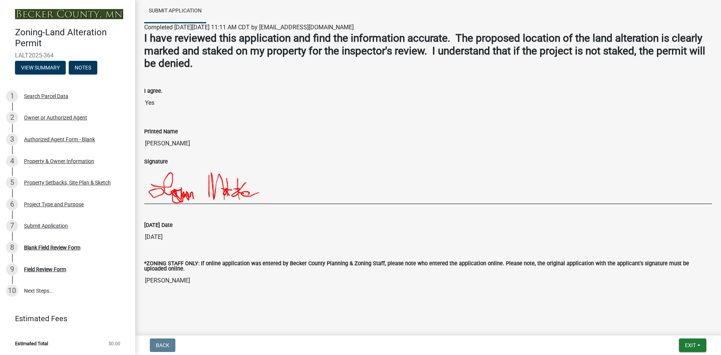
click at [175, 283] on input "[PERSON_NAME]" at bounding box center [428, 280] width 568 height 15
click at [174, 281] on input "[PERSON_NAME]" at bounding box center [428, 280] width 568 height 15
drag, startPoint x: 196, startPoint y: 280, endPoint x: 132, endPoint y: 276, distance: 64.4
click at [132, 276] on div "Zoning-Land Alteration Permit LALT2025-364 View Summary Notes 1 Search Parcel D…" at bounding box center [360, 177] width 721 height 355
drag, startPoint x: 259, startPoint y: 295, endPoint x: 177, endPoint y: 341, distance: 93.8
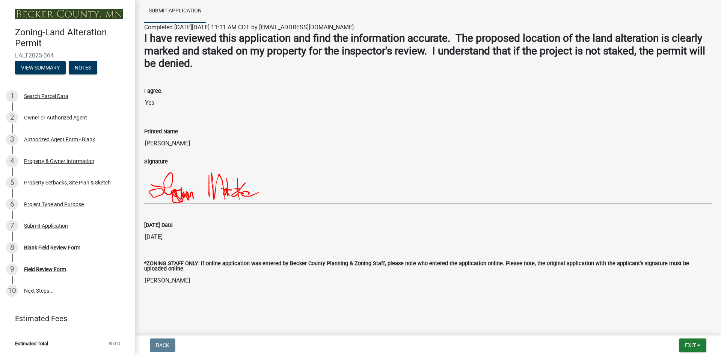
click at [261, 296] on div at bounding box center [428, 298] width 428 height 9
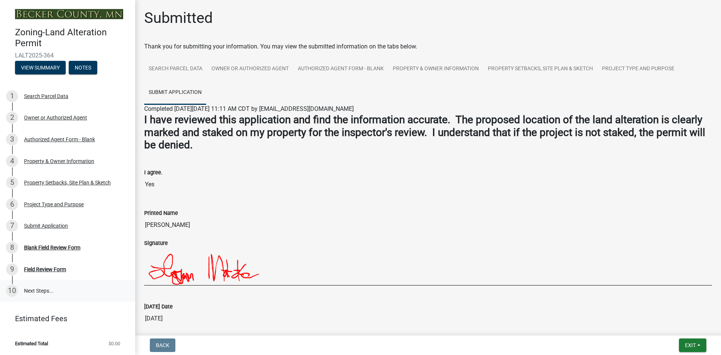
click at [48, 288] on link "10 Next Steps..." at bounding box center [67, 291] width 135 height 22
click at [82, 291] on link "10 Next Steps..." at bounding box center [67, 291] width 135 height 22
click at [88, 288] on link "10 Next Steps..." at bounding box center [67, 291] width 135 height 22
click at [692, 345] on span "Exit" at bounding box center [690, 345] width 11 height 6
click at [664, 323] on button "Save & Exit" at bounding box center [676, 326] width 60 height 18
